Goal: Transaction & Acquisition: Purchase product/service

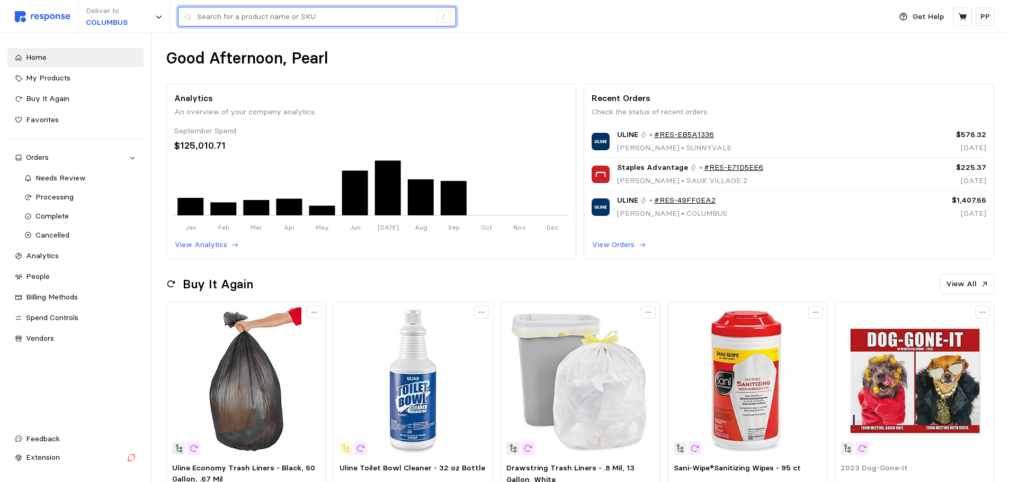
click at [275, 17] on input "text" at bounding box center [314, 16] width 235 height 19
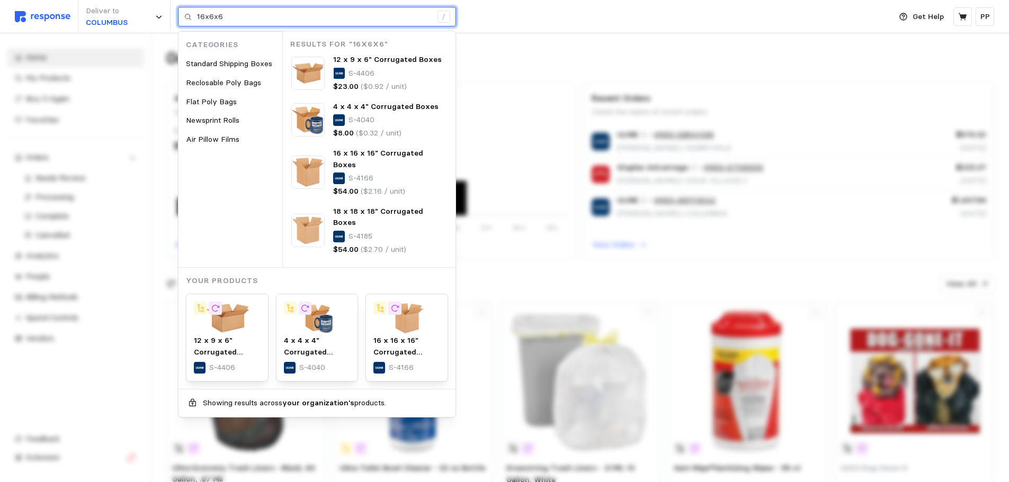
type input "16x6x6"
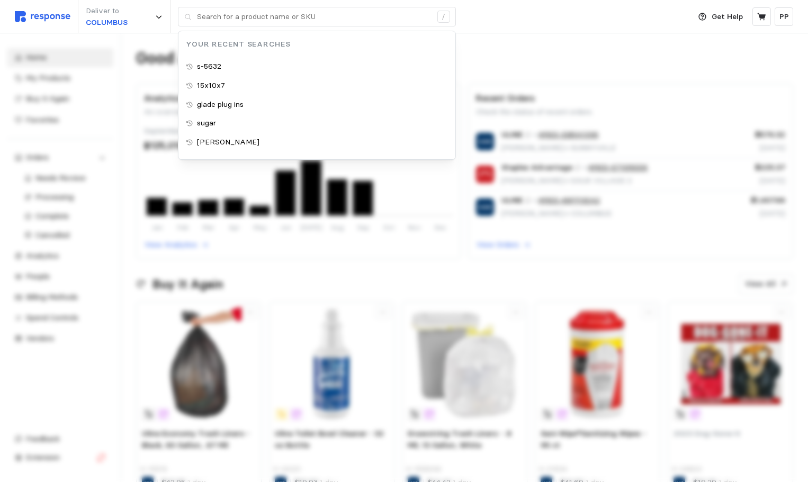
click at [532, 17] on div "Deliver to [GEOGRAPHIC_DATA] / Your Recent Searches s-5632 15x10x7 glade plug i…" at bounding box center [350, 16] width 670 height 33
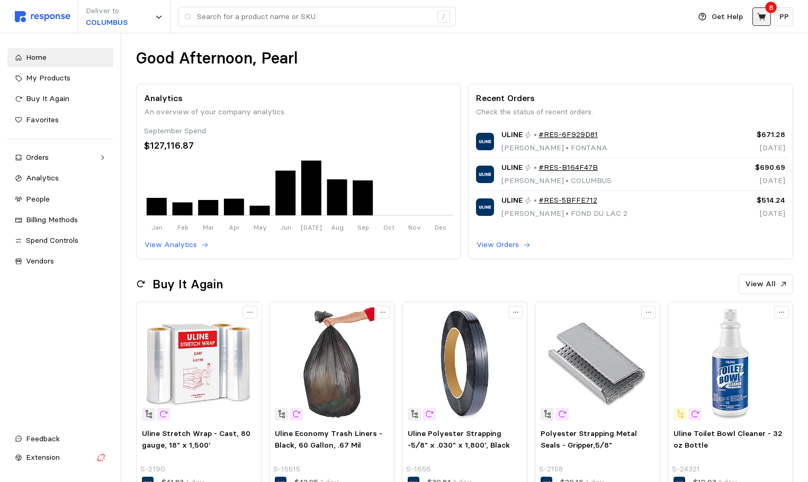
click at [766, 16] on icon at bounding box center [762, 17] width 10 height 10
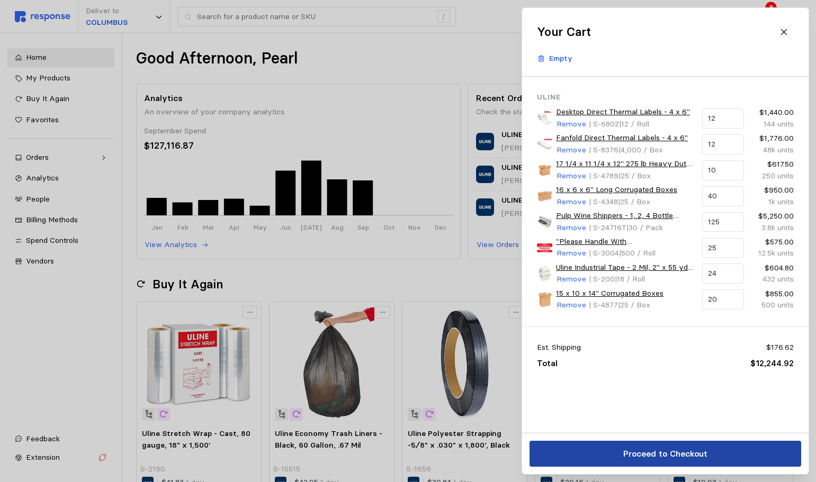
click at [676, 451] on p "Proceed to Checkout" at bounding box center [665, 453] width 84 height 13
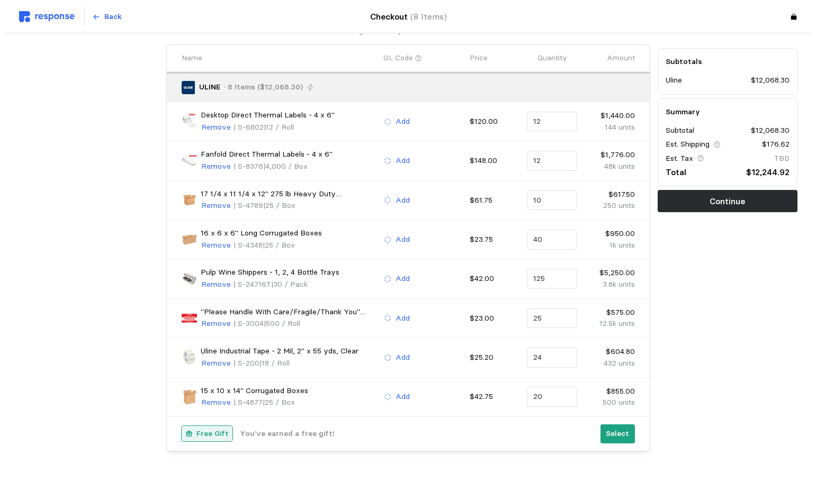
scroll to position [92, 0]
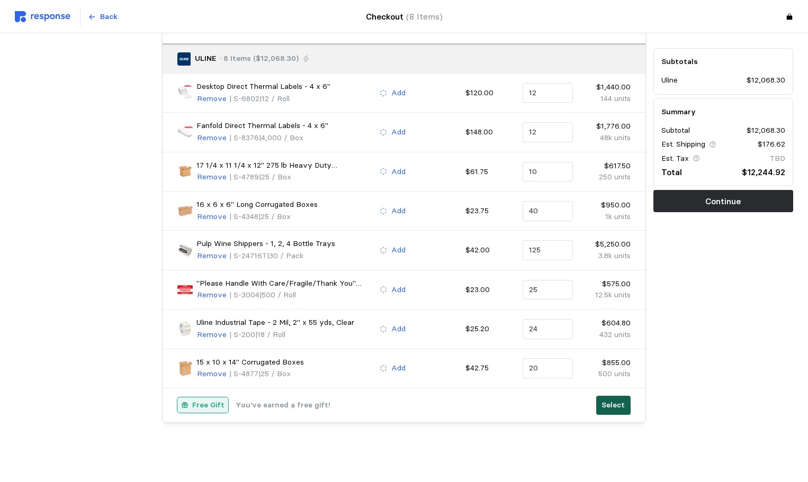
click at [609, 412] on button "Select" at bounding box center [613, 405] width 34 height 19
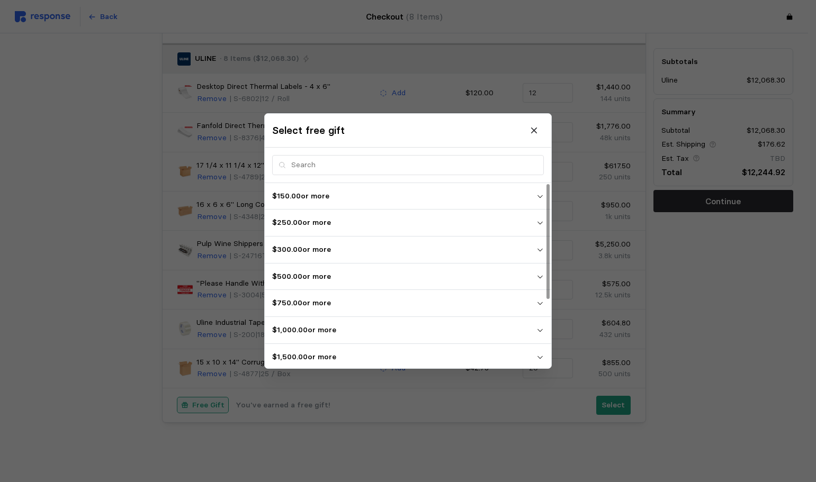
scroll to position [110, 0]
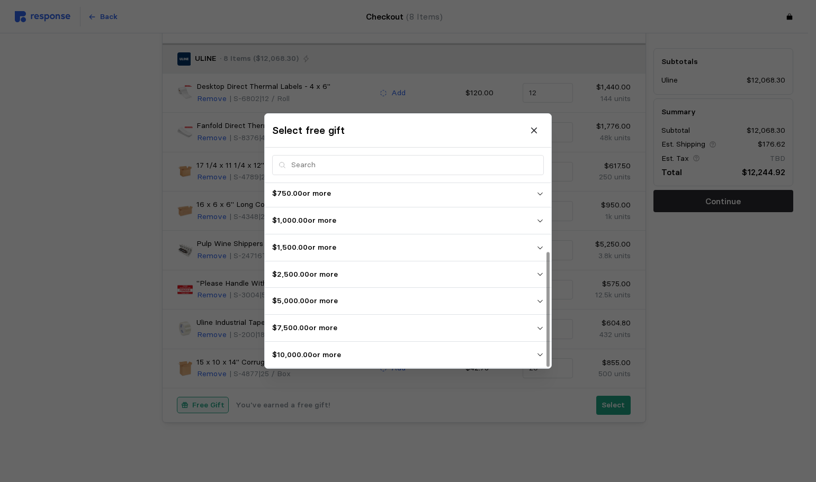
click at [430, 352] on p "$10,000.00 or more" at bounding box center [404, 355] width 264 height 12
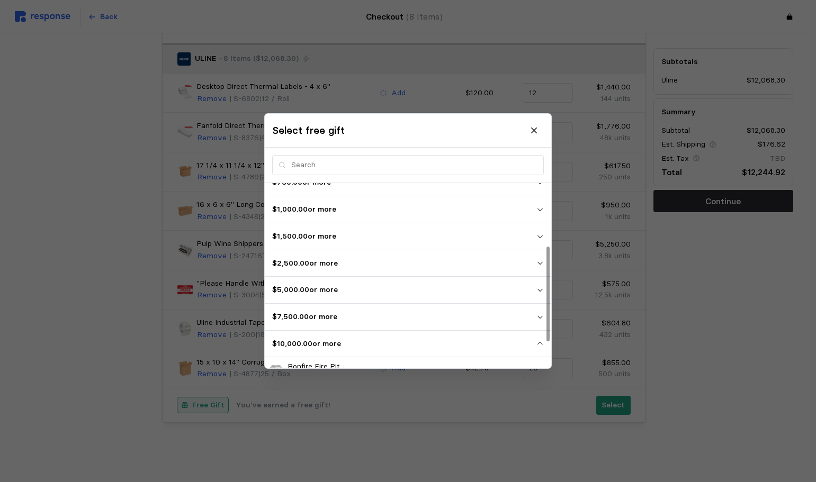
scroll to position [172, 0]
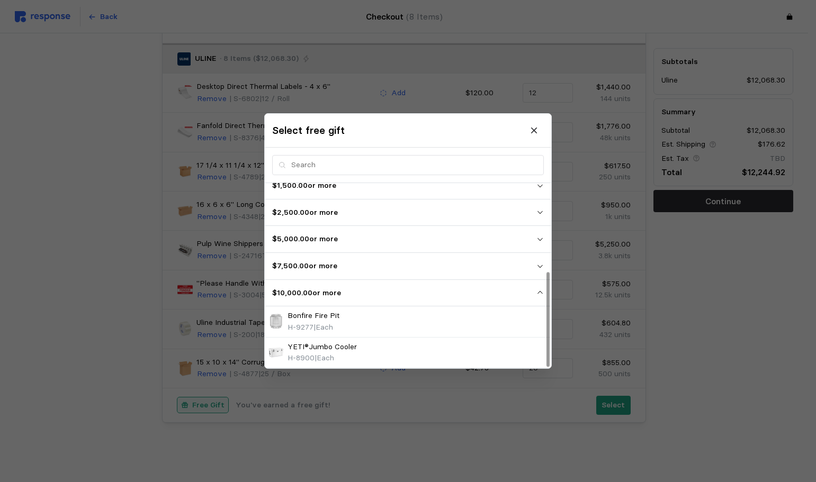
click at [374, 298] on p "$10,000.00 or more" at bounding box center [404, 293] width 264 height 12
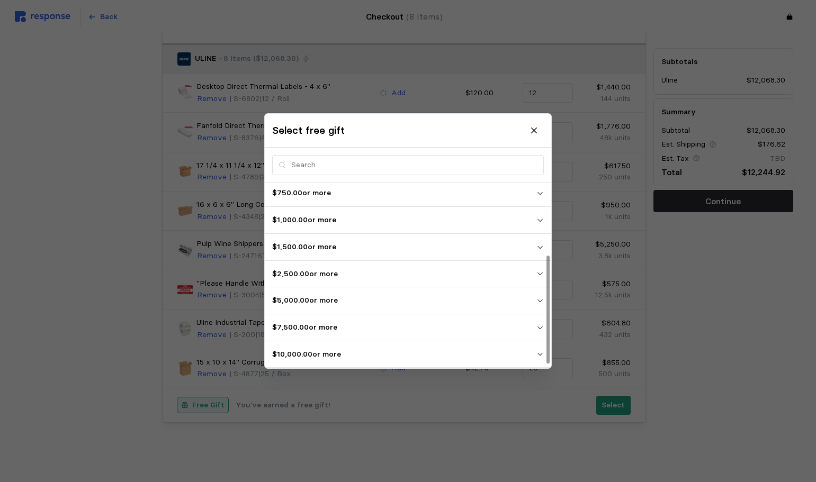
scroll to position [110, 0]
click at [362, 346] on span "$10,000.00 or more" at bounding box center [404, 354] width 264 height 19
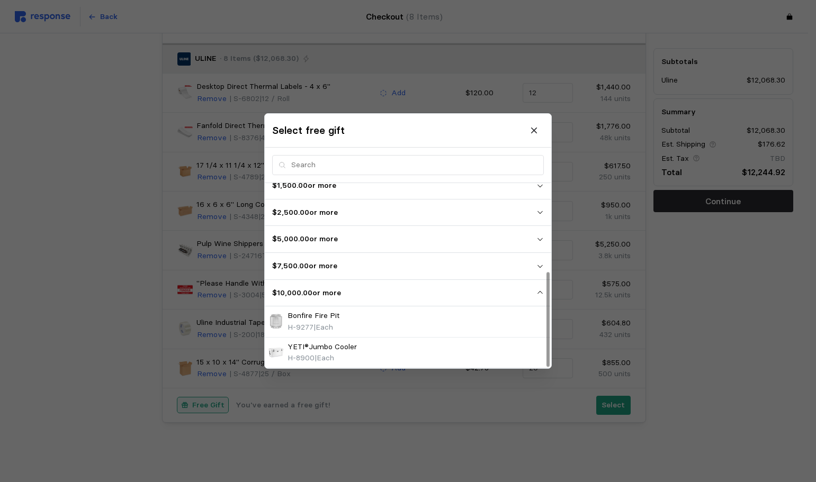
click at [310, 255] on button "$7,500.00 or more" at bounding box center [408, 266] width 286 height 26
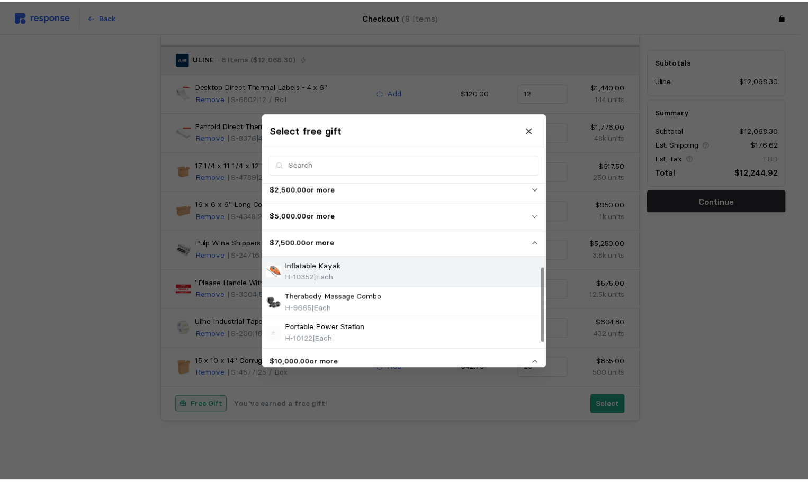
scroll to position [211, 0]
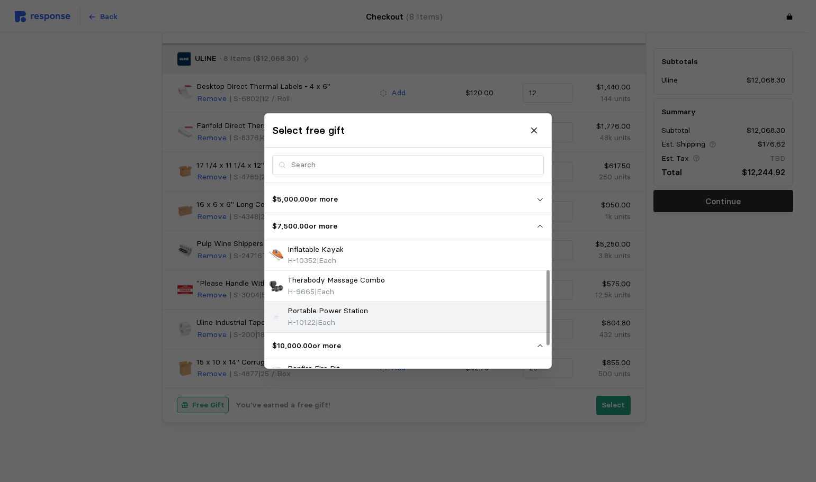
click at [359, 305] on p "Portable Power Station" at bounding box center [327, 311] width 80 height 12
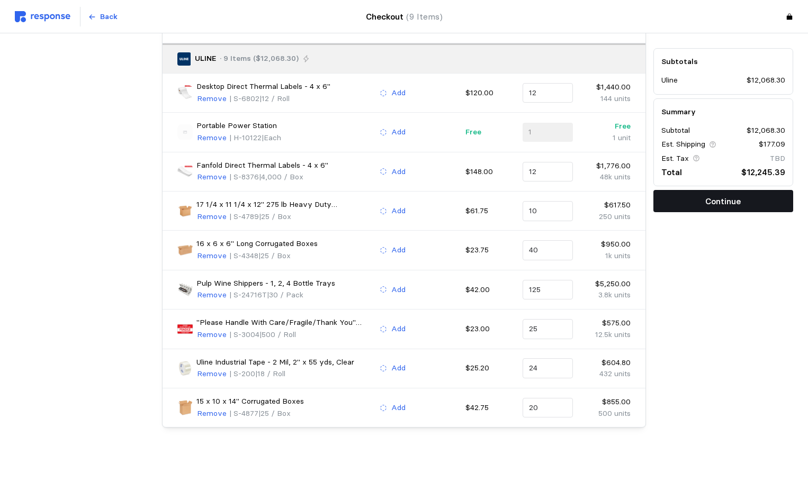
click at [741, 195] on p "Continue" at bounding box center [722, 201] width 35 height 13
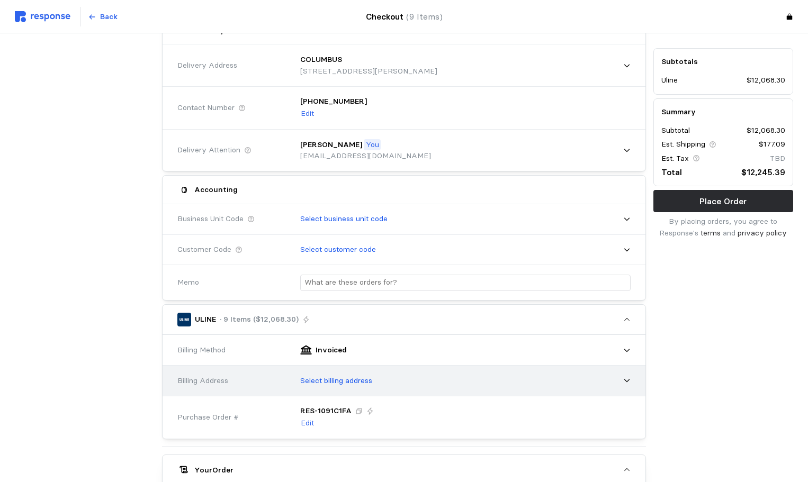
click at [341, 383] on p "Select billing address" at bounding box center [336, 381] width 72 height 12
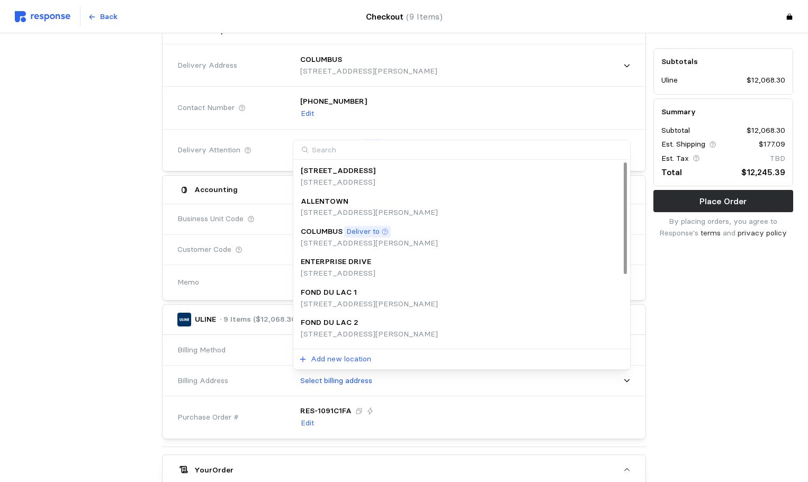
click at [358, 244] on p "4720 Poth Rd, Whitehall, OH, 43213, United States" at bounding box center [369, 244] width 137 height 12
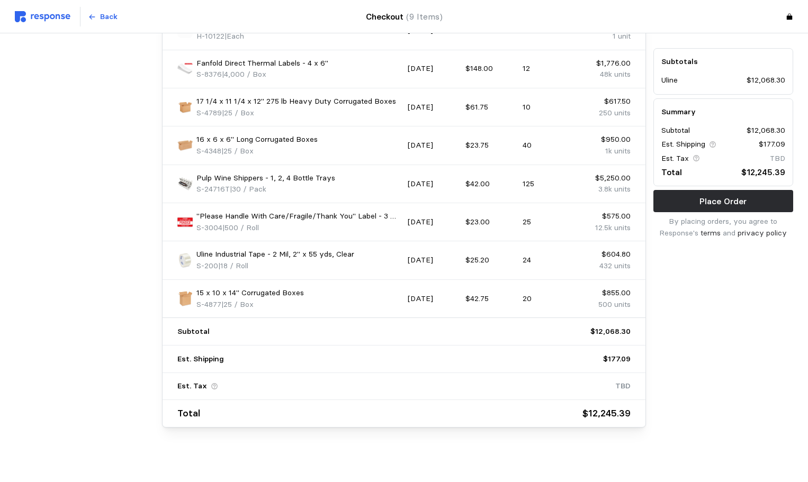
scroll to position [678, 0]
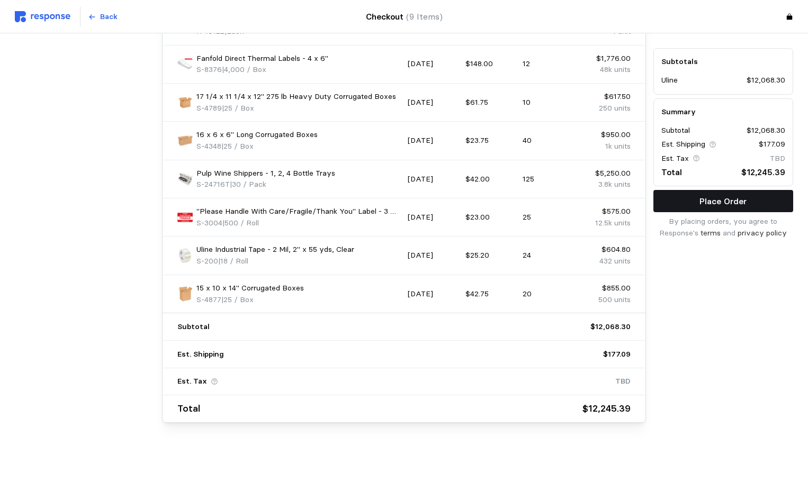
click at [711, 205] on p "Place Order" at bounding box center [722, 201] width 47 height 13
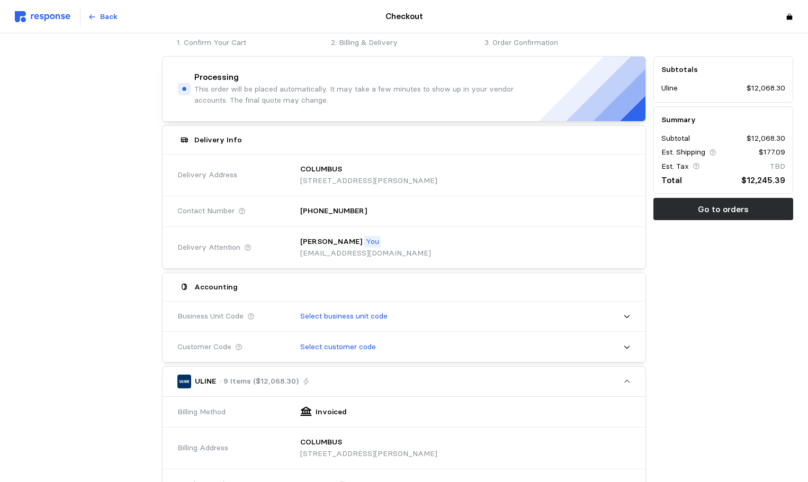
scroll to position [0, 0]
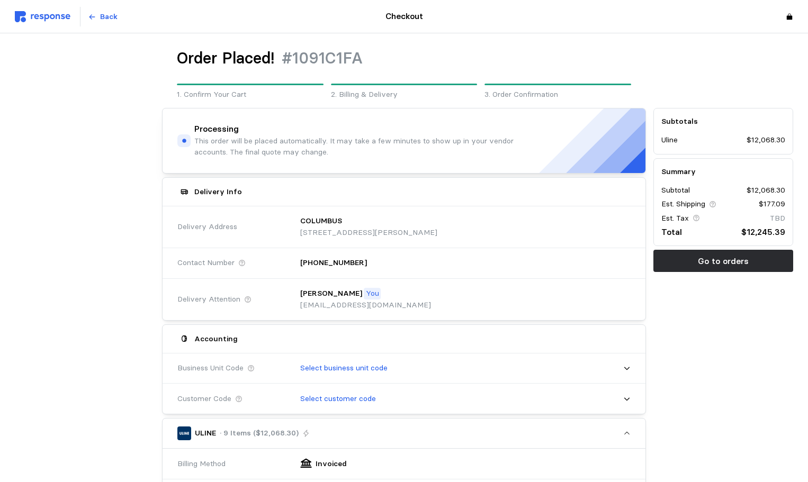
click at [38, 15] on img at bounding box center [43, 16] width 56 height 11
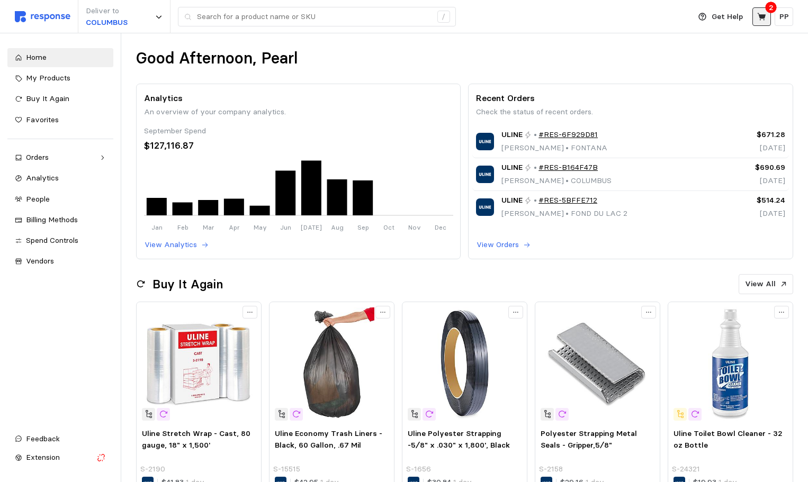
click at [760, 16] on icon at bounding box center [761, 16] width 8 height 7
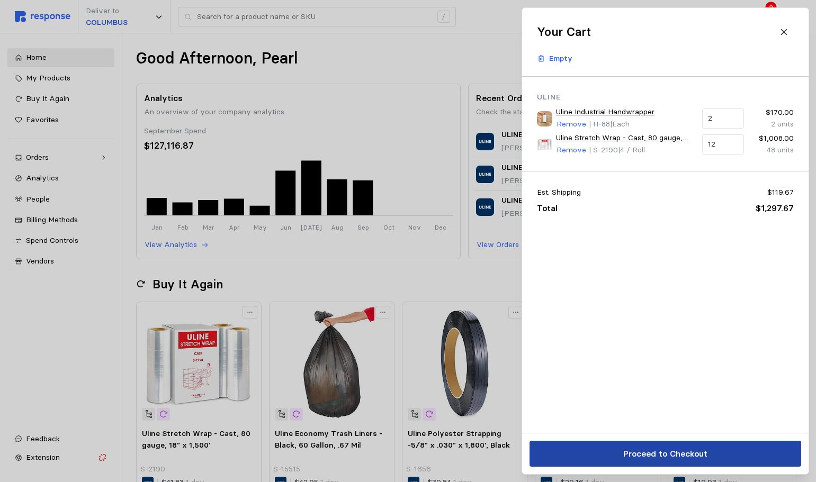
click at [642, 453] on p "Proceed to Checkout" at bounding box center [665, 453] width 84 height 13
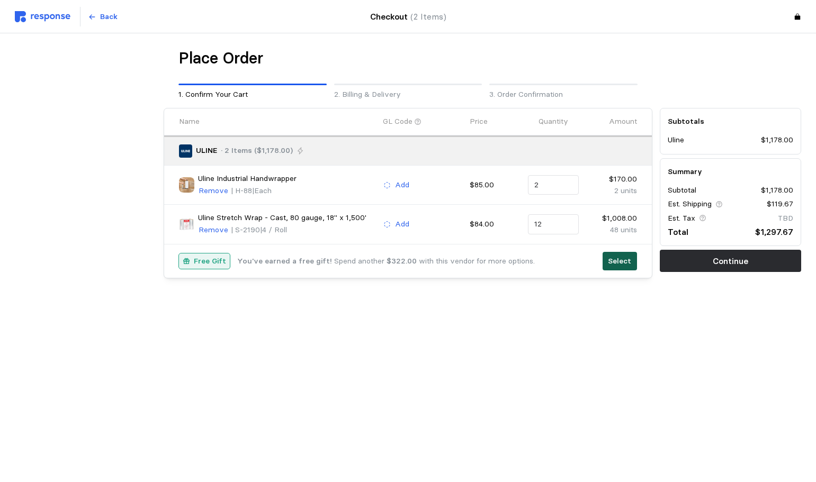
click at [625, 262] on p "Select" at bounding box center [619, 262] width 23 height 12
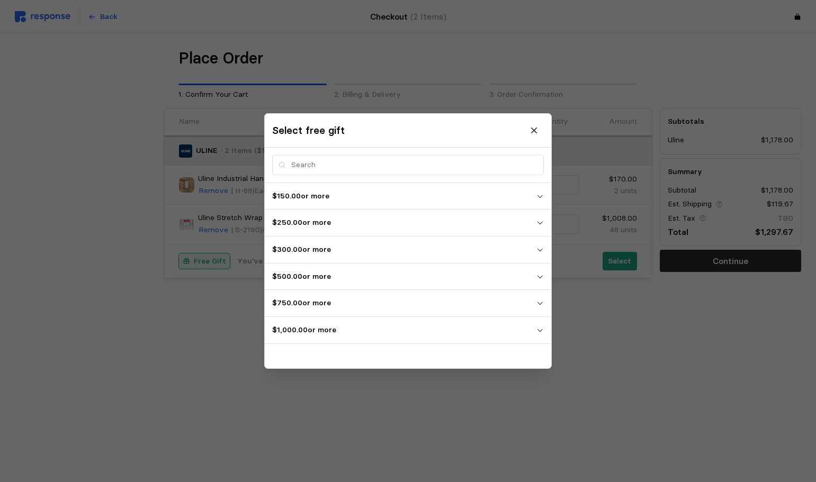
click at [399, 328] on p "$1,000.00 or more" at bounding box center [404, 331] width 264 height 12
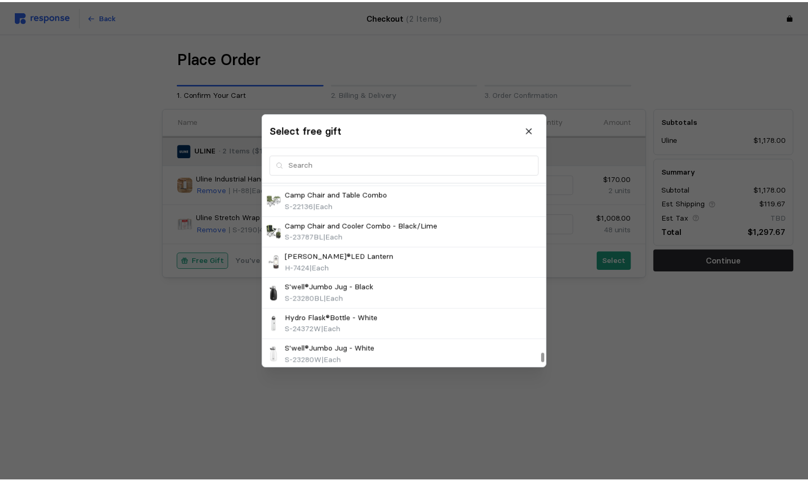
scroll to position [4394, 0]
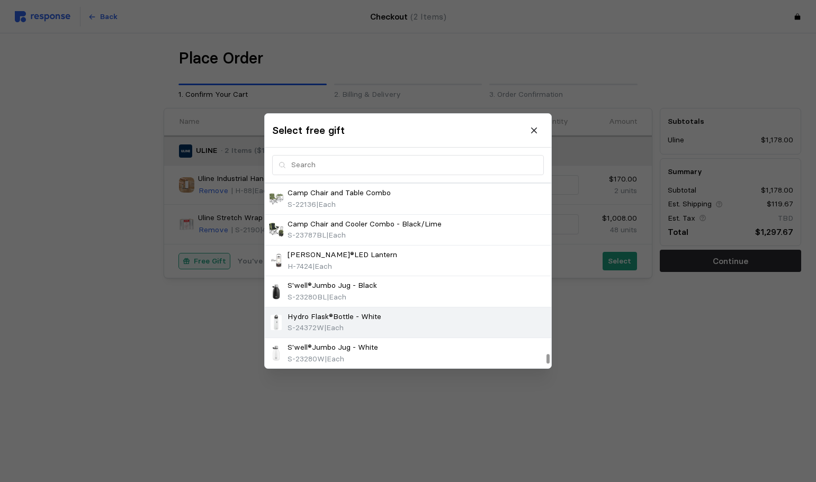
click at [370, 315] on p "Hydro Flask®Bottle - White" at bounding box center [334, 317] width 94 height 12
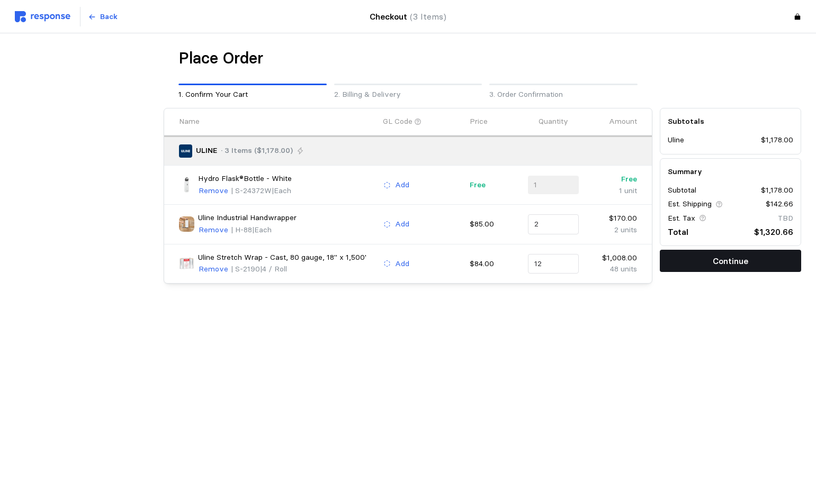
click at [709, 268] on button "Continue" at bounding box center [730, 261] width 141 height 22
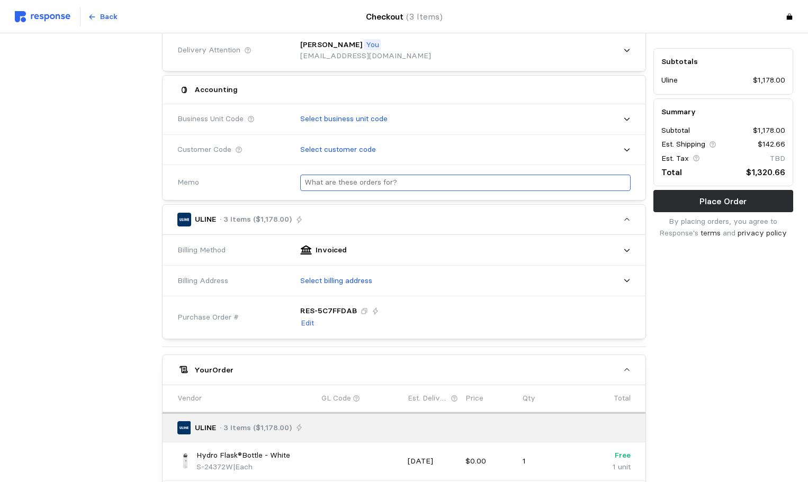
scroll to position [212, 0]
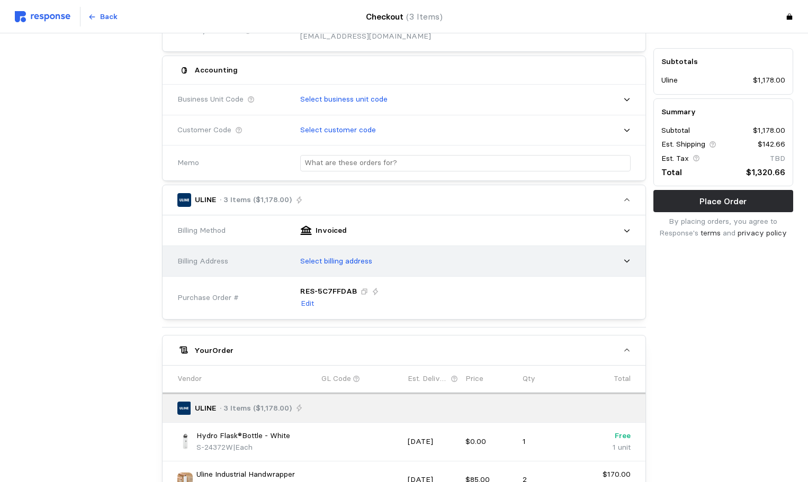
click at [384, 263] on div "Select billing address" at bounding box center [462, 261] width 338 height 26
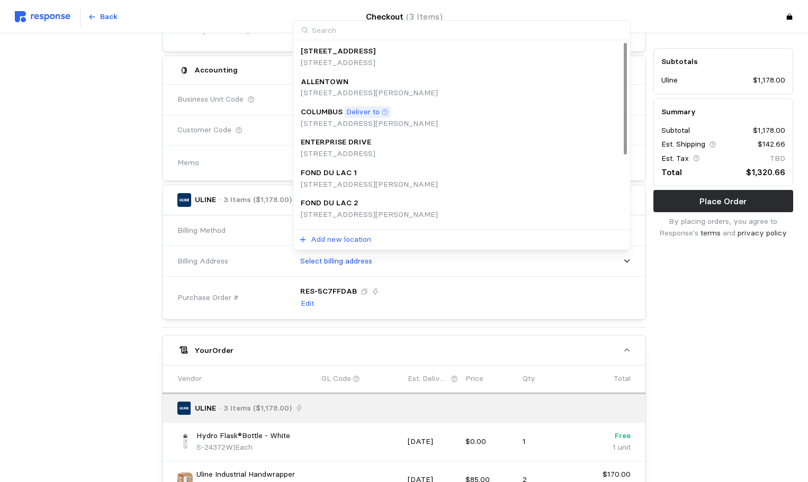
click at [347, 113] on p "Deliver to" at bounding box center [362, 112] width 33 height 12
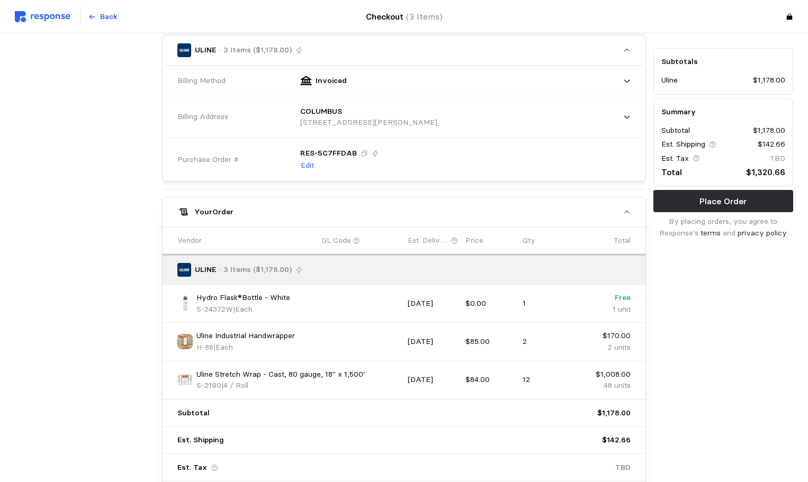
scroll to position [448, 0]
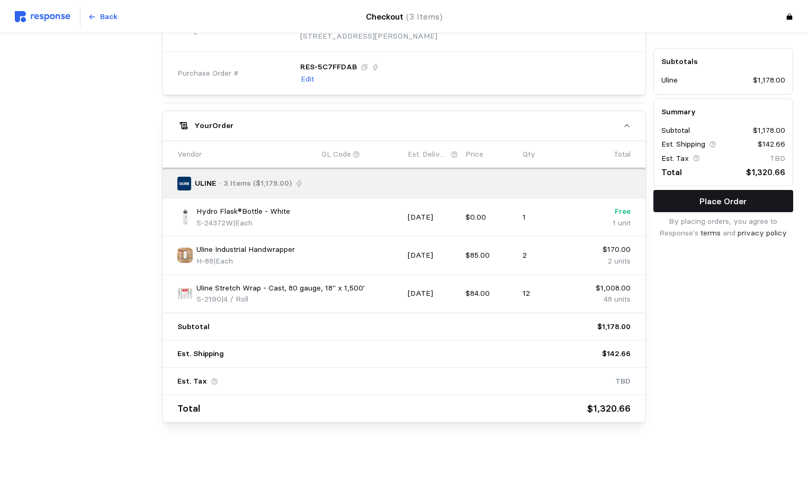
click at [713, 209] on button "Place Order" at bounding box center [723, 201] width 140 height 22
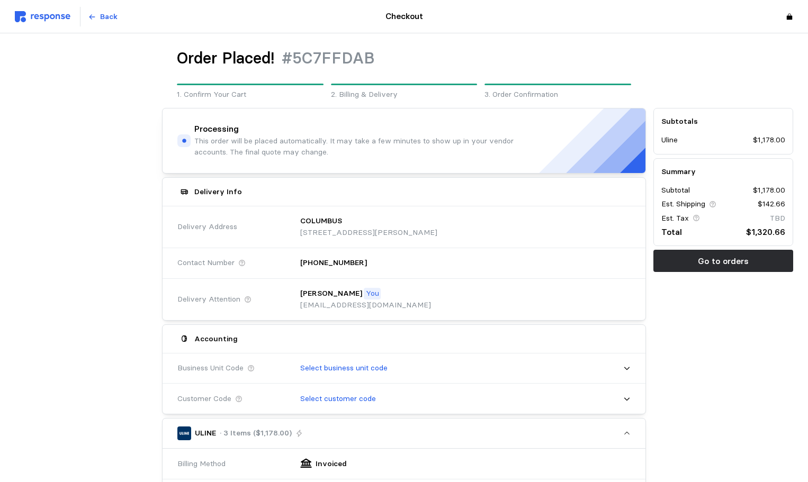
click at [22, 13] on img at bounding box center [43, 16] width 56 height 11
